Goal: Answer question/provide support: Participate in discussion

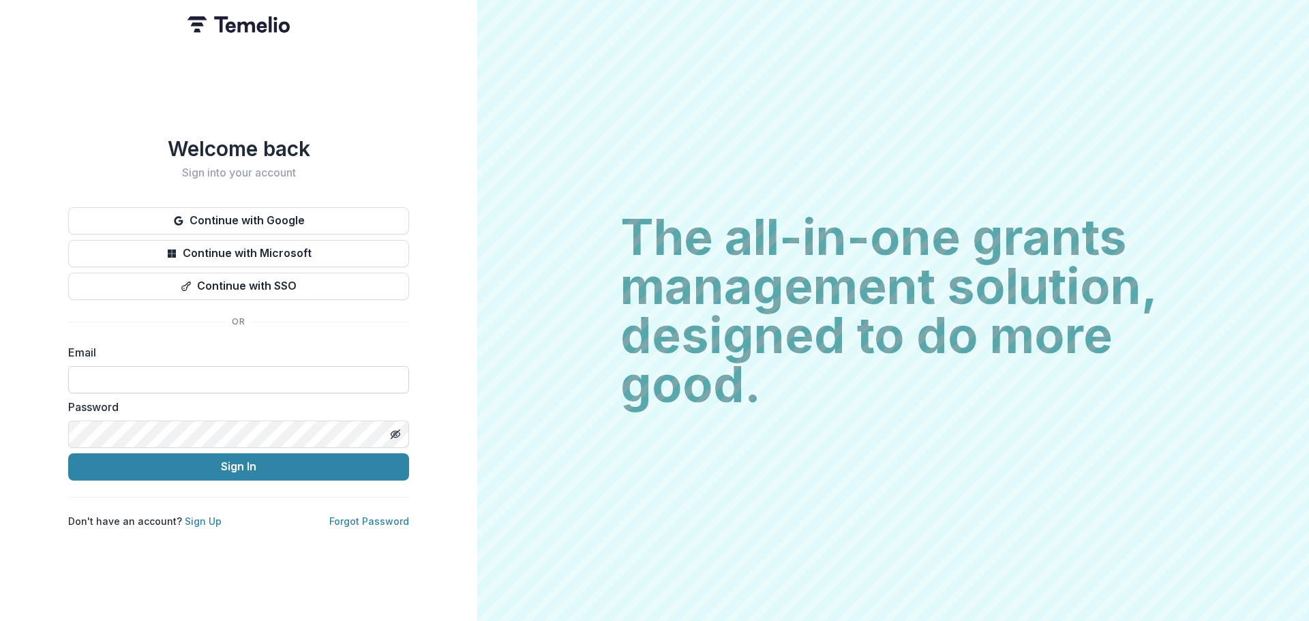
click at [137, 366] on input at bounding box center [238, 379] width 341 height 27
type input "**********"
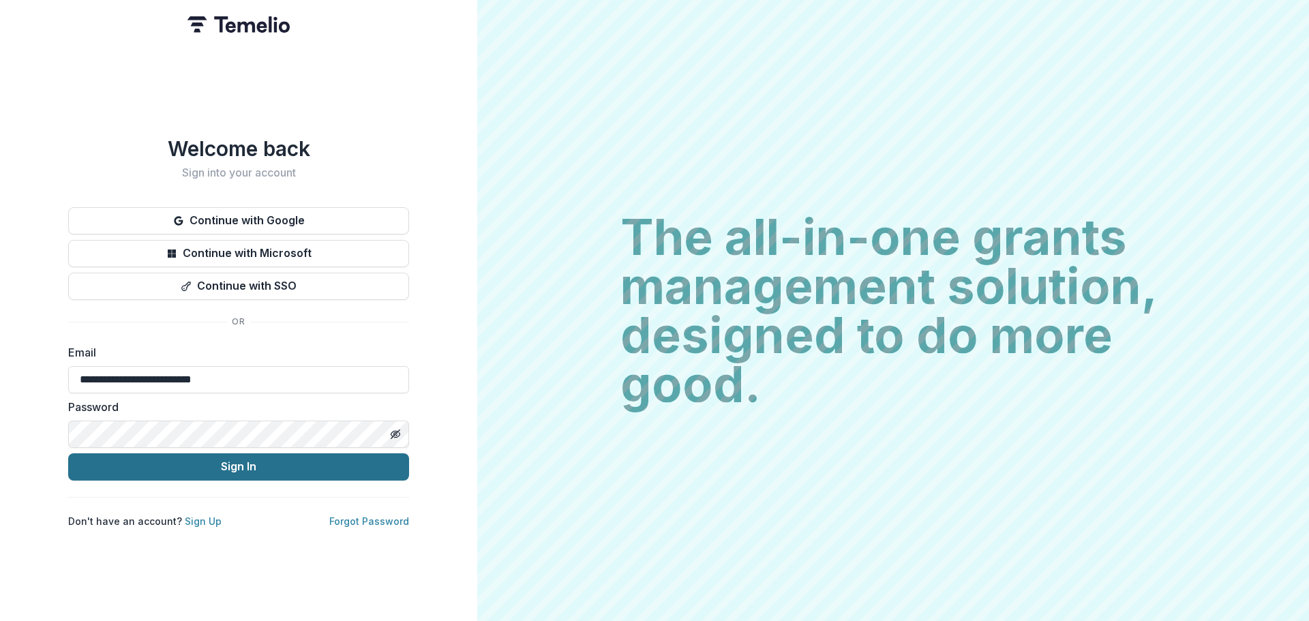
click at [186, 470] on button "Sign In" at bounding box center [238, 466] width 341 height 27
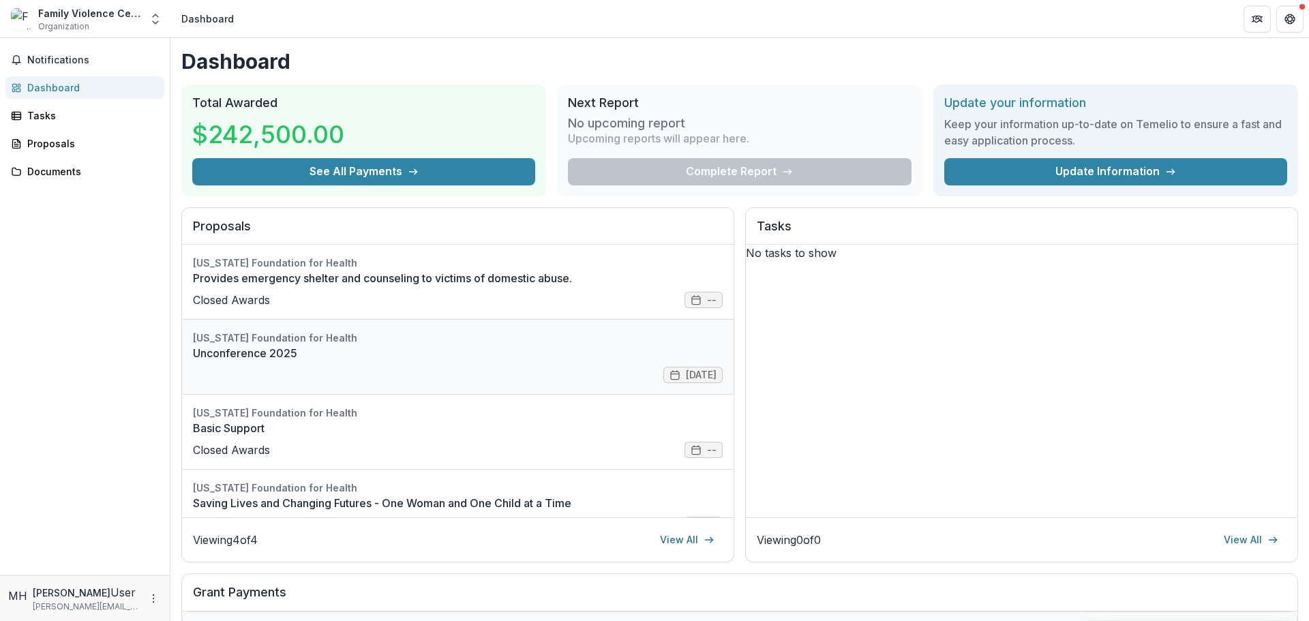
click at [425, 361] on link "Unconference 2025" at bounding box center [458, 353] width 530 height 16
